Goal: Information Seeking & Learning: Learn about a topic

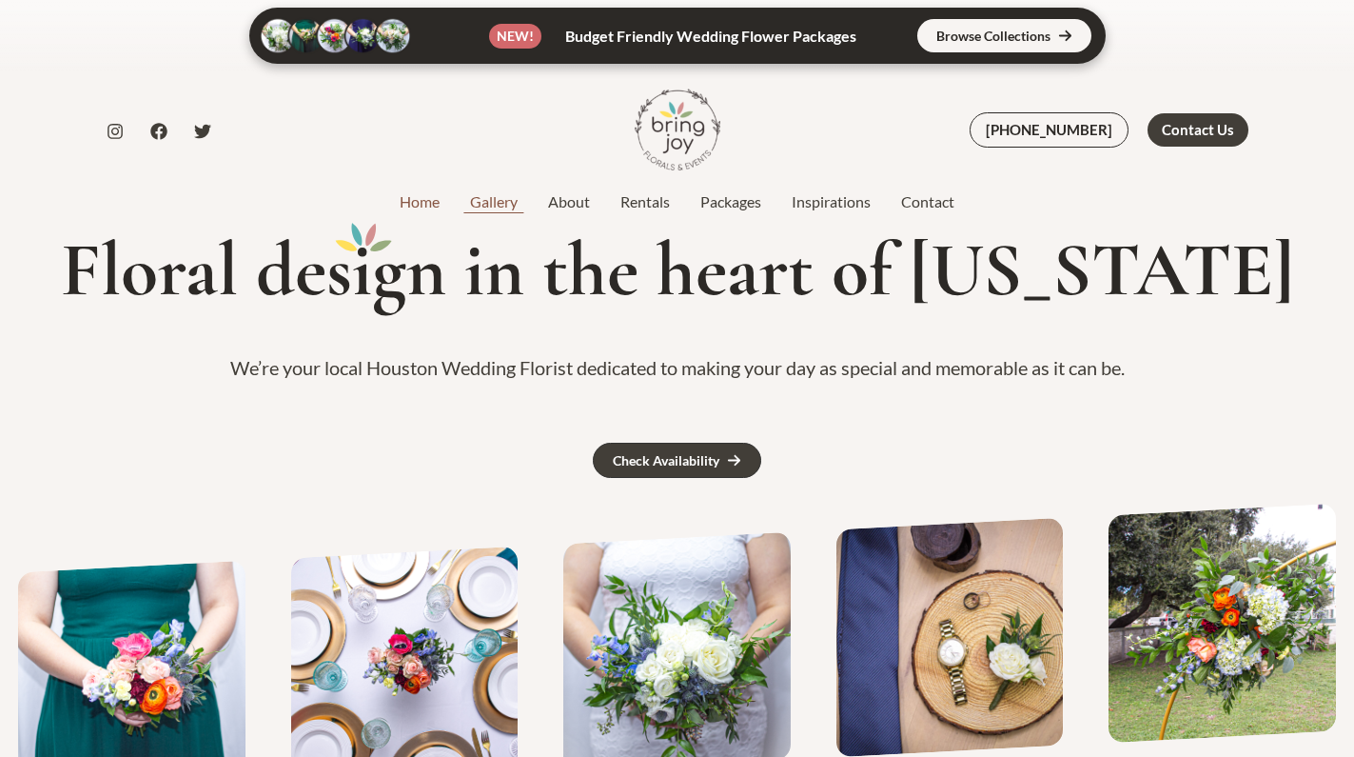
click at [506, 205] on link "Gallery" at bounding box center [494, 201] width 78 height 23
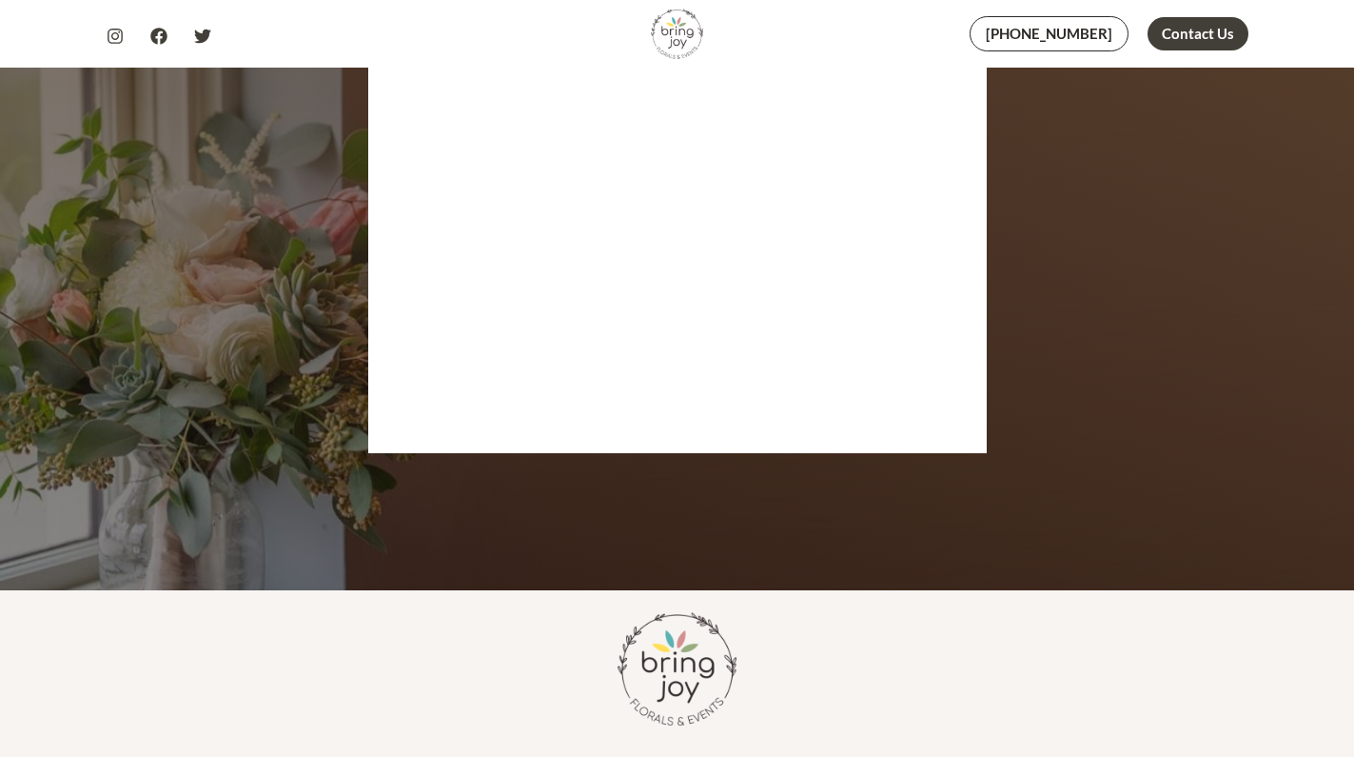
scroll to position [3494, 0]
click at [633, 739] on link "Rentals" at bounding box center [645, 763] width 88 height 48
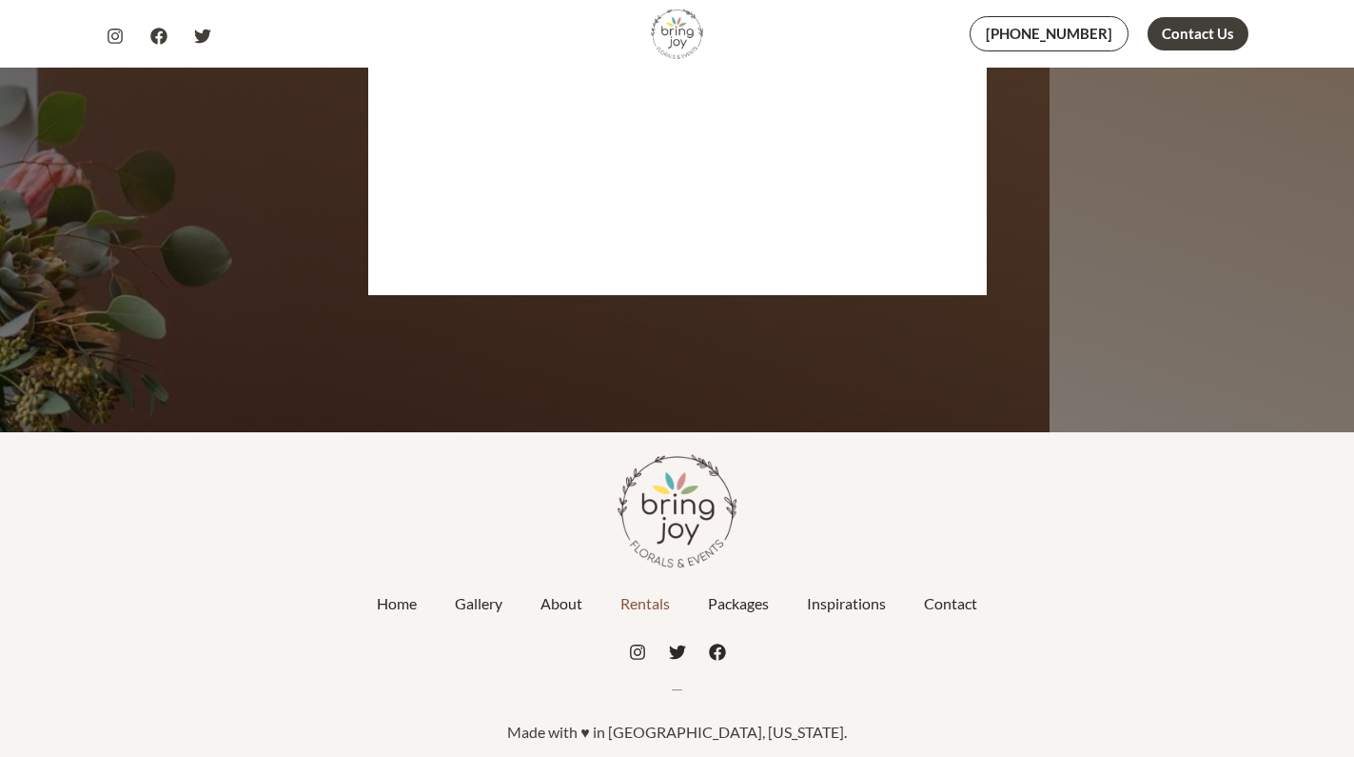
scroll to position [3811, 0]
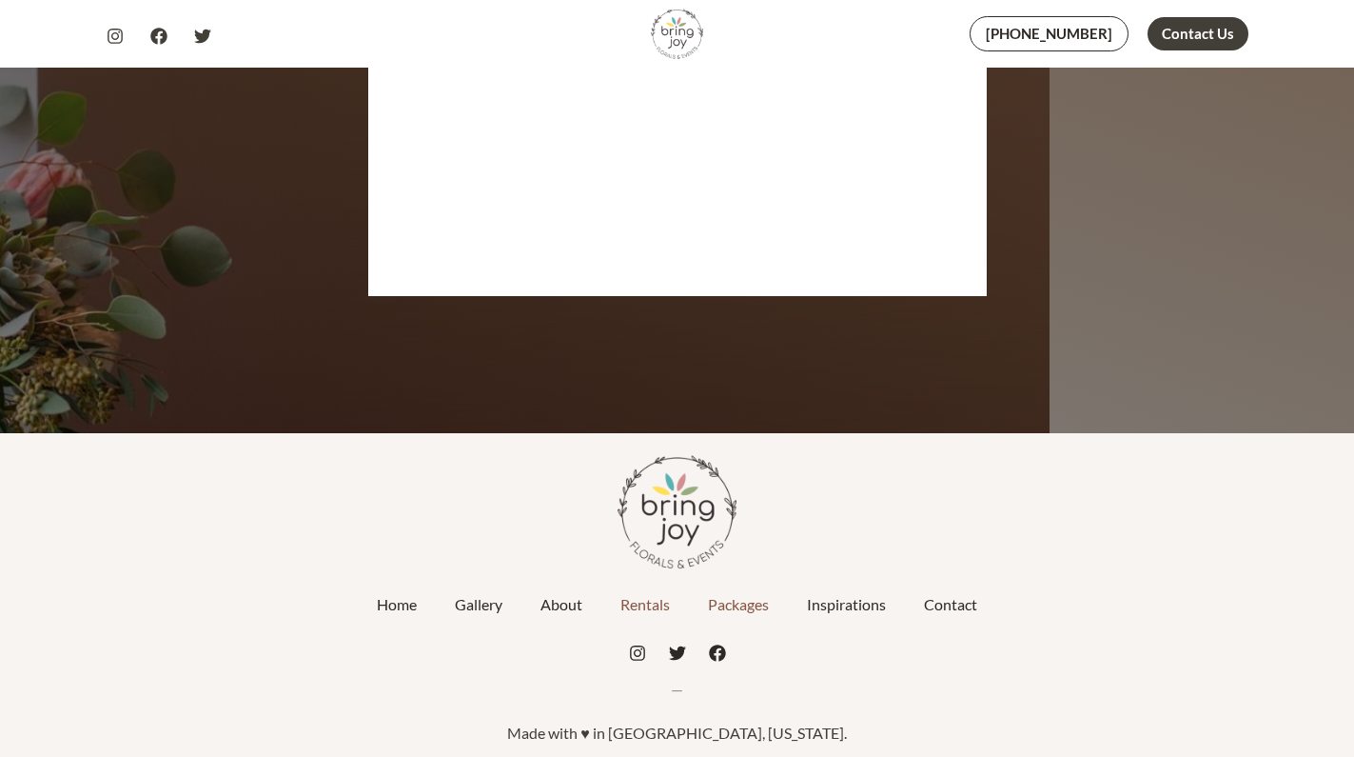
click at [748, 597] on link "Packages" at bounding box center [738, 605] width 99 height 48
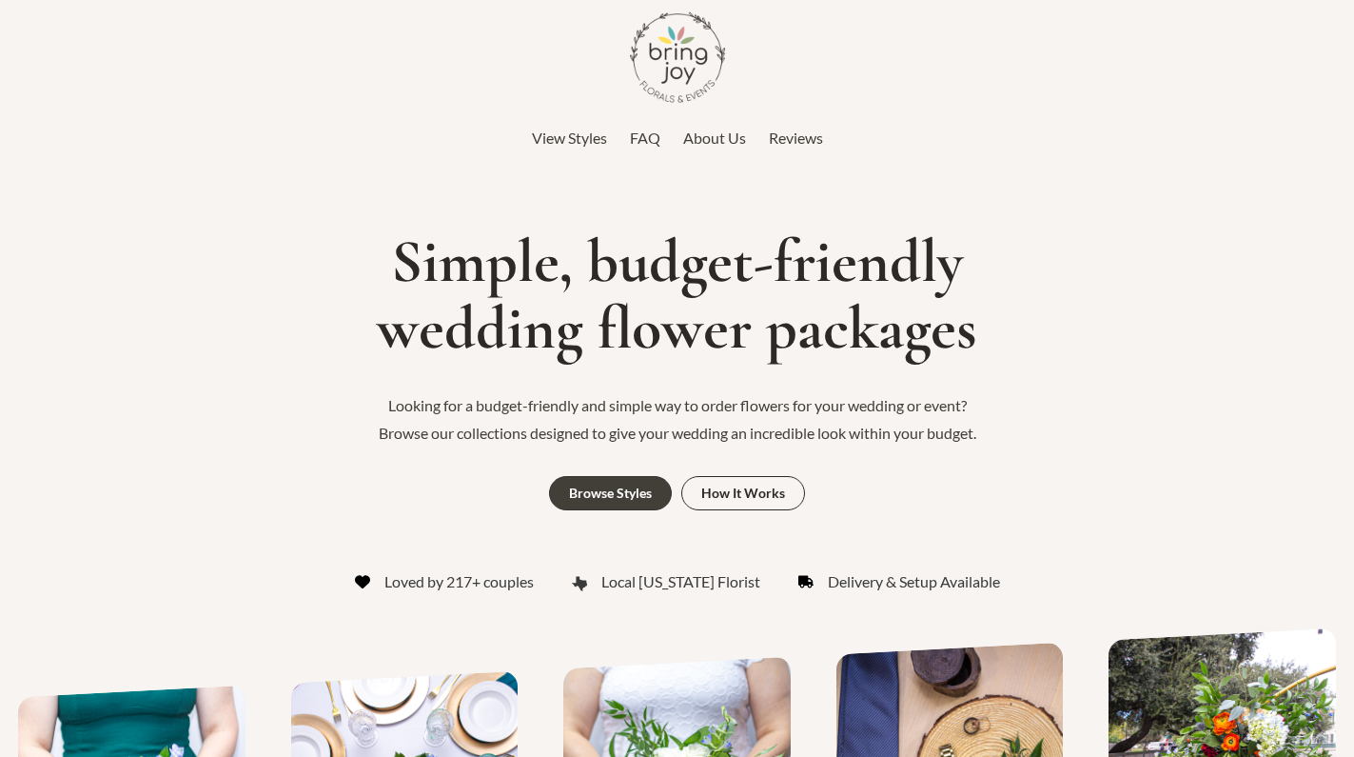
click at [641, 133] on span "FAQ" at bounding box center [645, 137] width 30 height 18
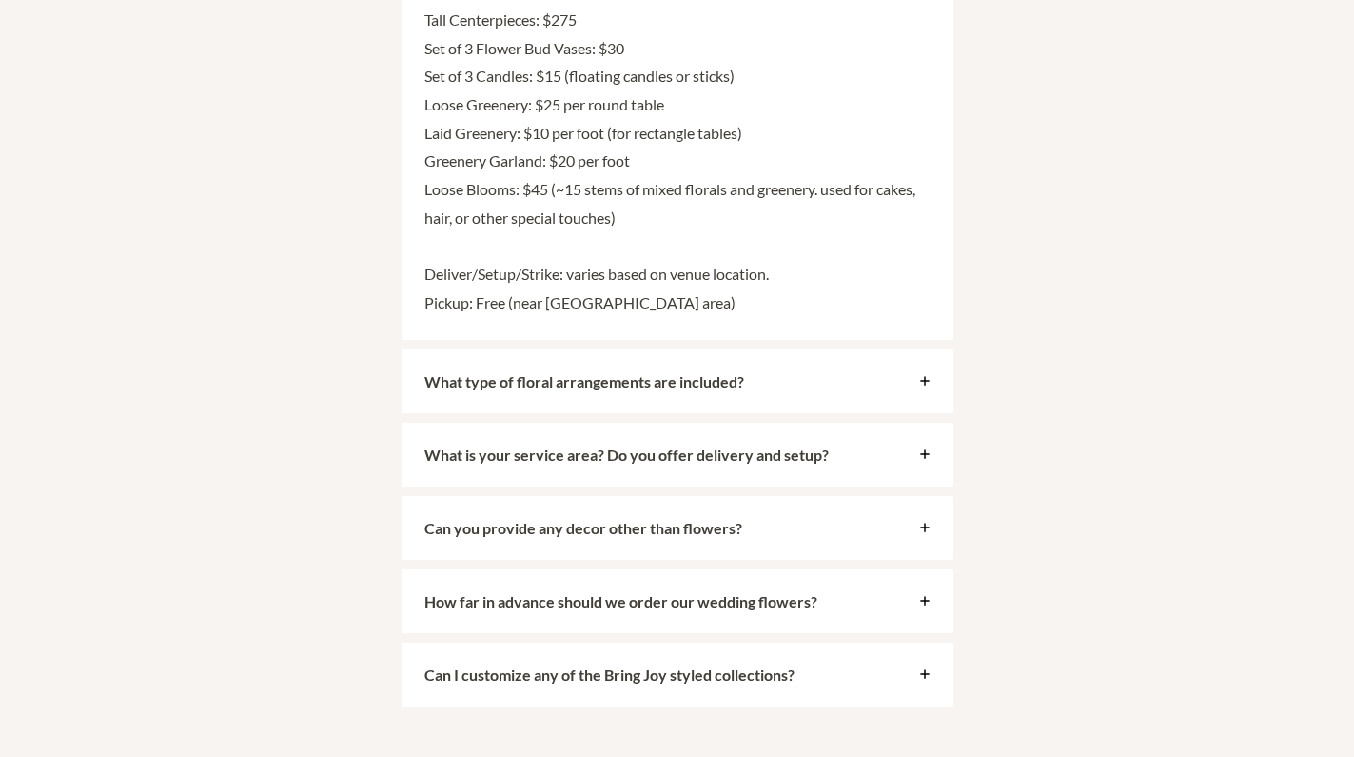
scroll to position [5008, 0]
click at [670, 444] on strong "What is your service area? Do you offer delivery and setup?" at bounding box center [626, 453] width 404 height 18
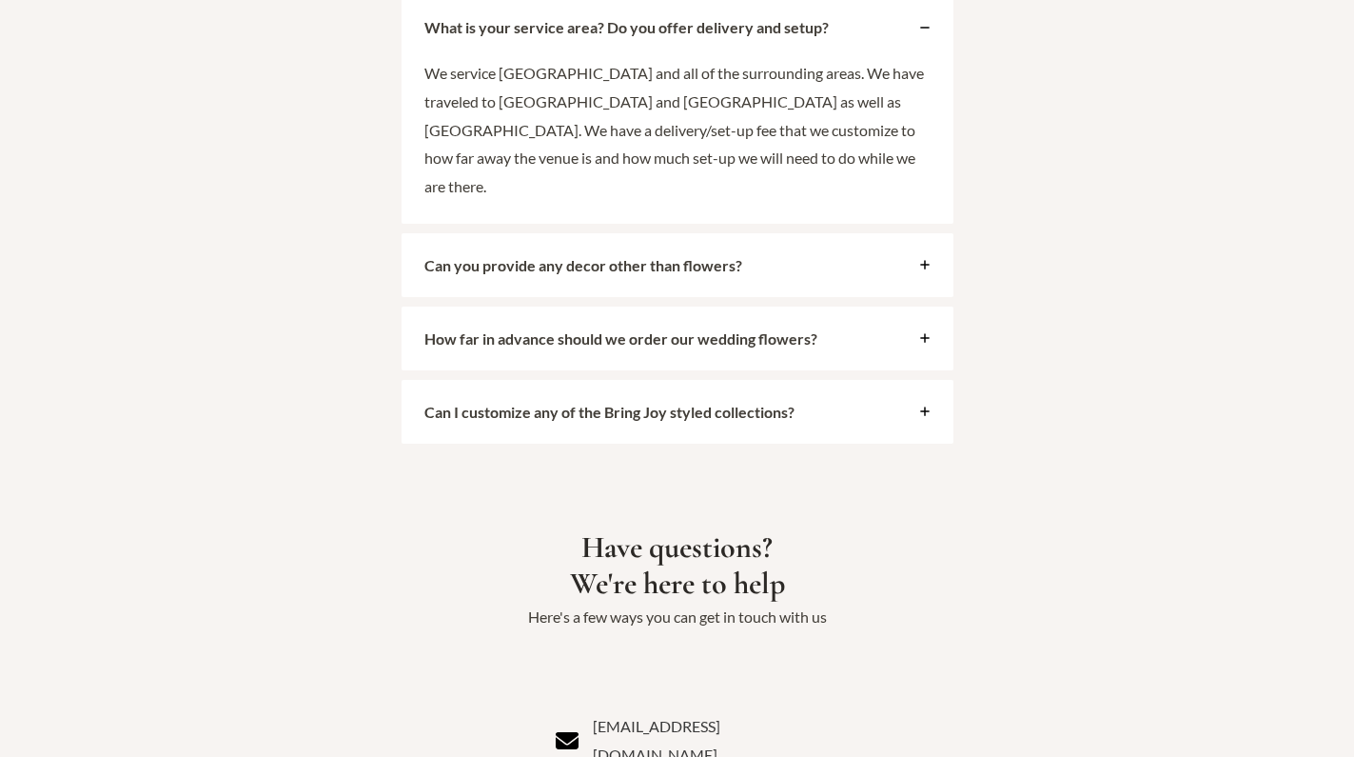
scroll to position [4533, 0]
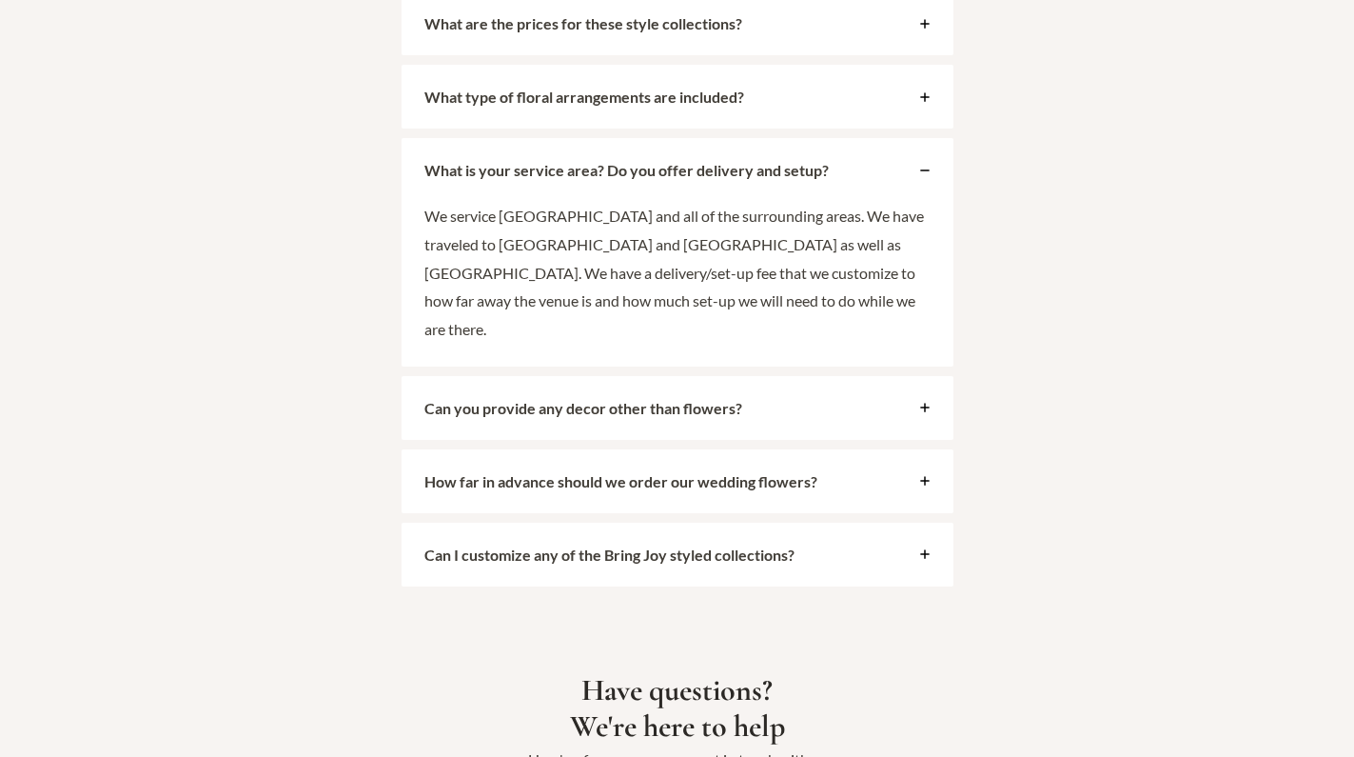
click at [655, 399] on strong "Can you provide any decor other than flowers?" at bounding box center [583, 408] width 318 height 18
